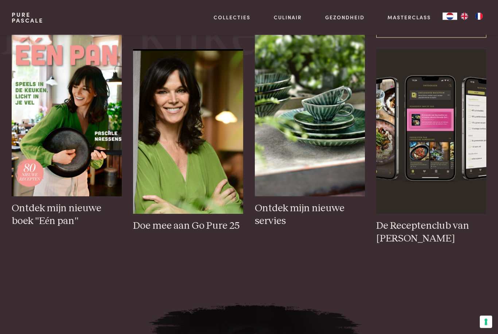
scroll to position [355, 0]
click at [305, 227] on h3 "Ontdek mijn nieuwe servies" at bounding box center [310, 214] width 110 height 25
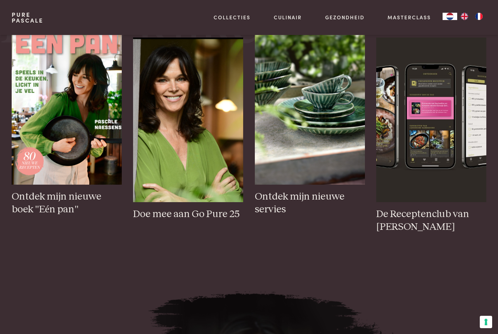
click at [56, 148] on img at bounding box center [67, 102] width 110 height 165
click at [62, 124] on img at bounding box center [67, 102] width 110 height 165
click at [201, 170] on img at bounding box center [188, 120] width 110 height 165
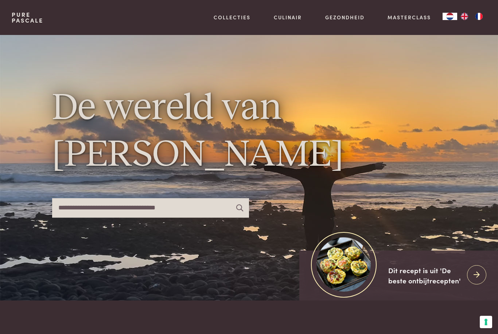
scroll to position [0, 0]
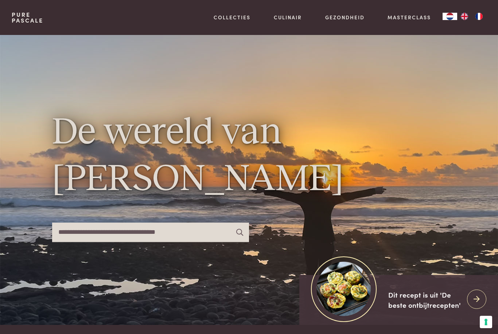
click at [248, 55] on link "Kitchenware" at bounding box center [270, 52] width 124 height 8
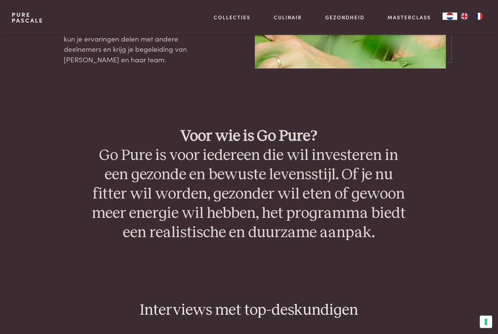
scroll to position [1643, 0]
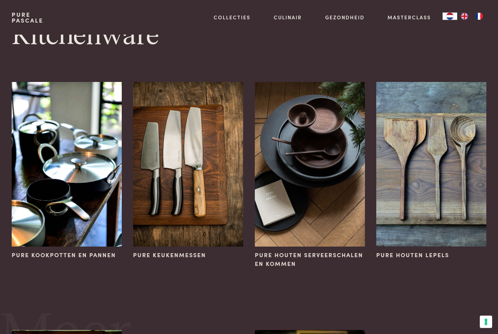
scroll to position [15, 0]
click at [329, 176] on img at bounding box center [310, 164] width 110 height 165
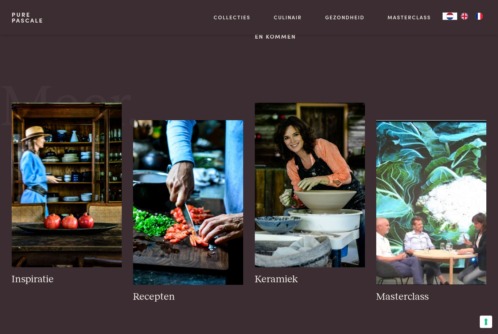
scroll to position [243, 0]
click at [30, 277] on h3 "Inspiratie" at bounding box center [67, 279] width 110 height 13
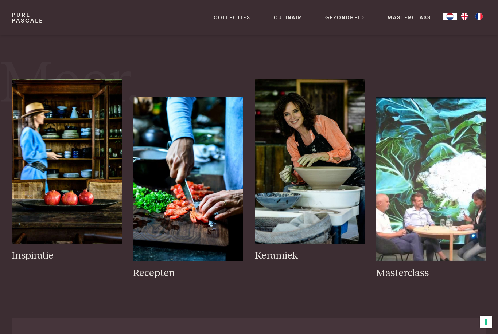
click at [232, 95] on link "Interior" at bounding box center [270, 93] width 124 height 8
click at [241, 82] on link "Bathroom" at bounding box center [270, 79] width 124 height 8
click at [238, 69] on link "Tableware" at bounding box center [270, 66] width 124 height 8
click at [228, 80] on link "Recepten" at bounding box center [270, 79] width 124 height 8
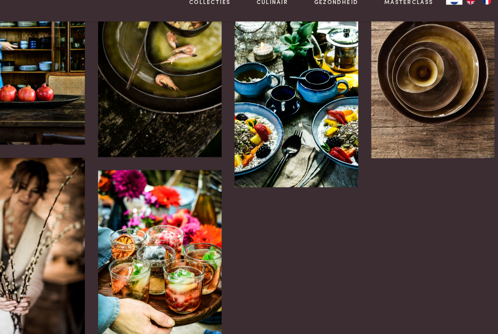
scroll to position [987, 1]
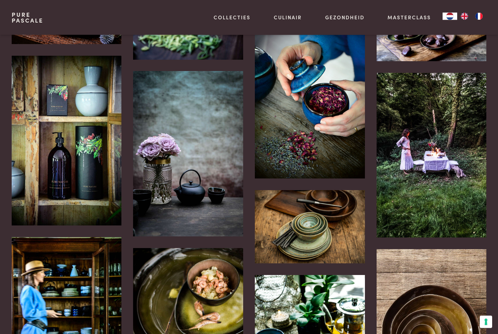
scroll to position [710, 0]
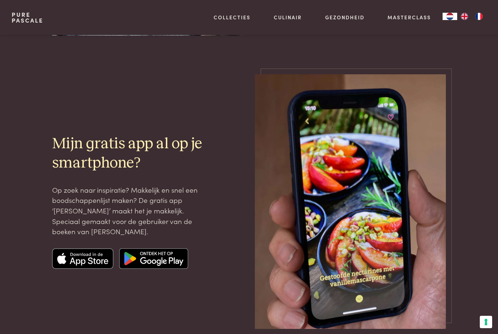
scroll to position [1758, 0]
